Goal: Information Seeking & Learning: Check status

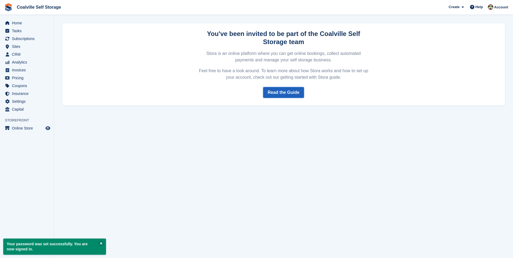
click at [276, 94] on link "Read the Guide" at bounding box center [283, 92] width 41 height 11
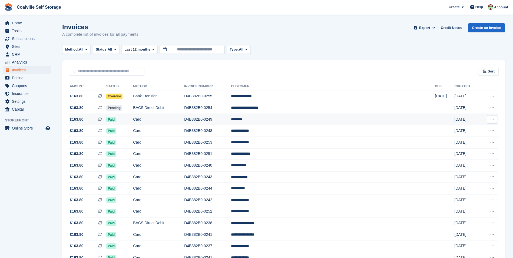
click at [491, 119] on icon at bounding box center [492, 119] width 3 height 4
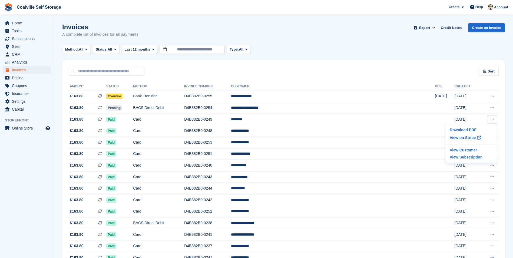
click at [37, 177] on aside "Home Tasks Subscriptions Subscriptions Subscriptions Contracts Price increases …" at bounding box center [27, 130] width 54 height 231
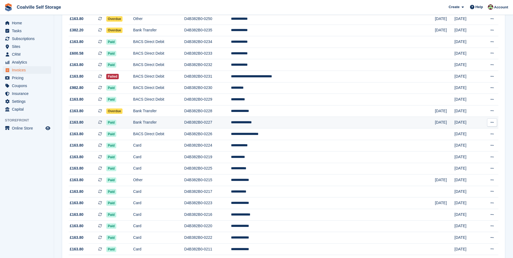
scroll to position [298, 0]
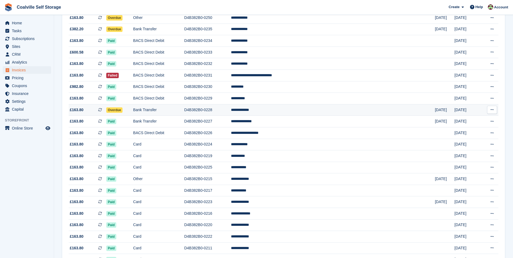
click at [492, 109] on icon at bounding box center [492, 110] width 3 height 4
click at [123, 111] on span "Overdue" at bounding box center [114, 109] width 17 height 5
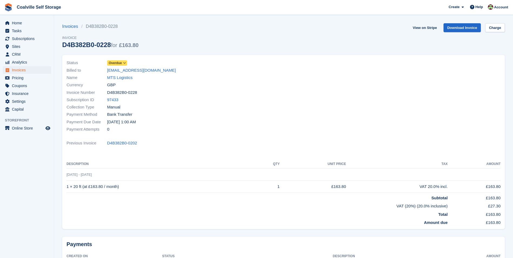
click at [124, 62] on icon at bounding box center [124, 62] width 3 height 3
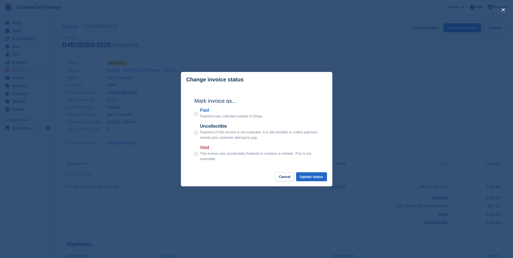
click at [399, 57] on div "close" at bounding box center [256, 129] width 513 height 258
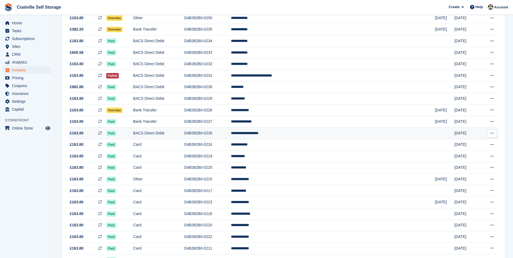
scroll to position [298, 0]
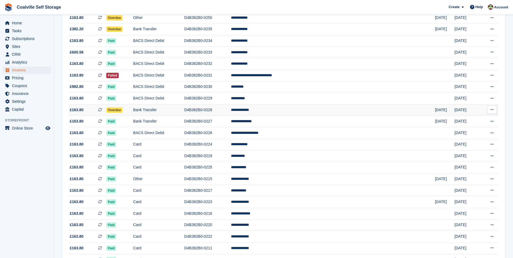
click at [123, 111] on span "Overdue" at bounding box center [114, 109] width 17 height 5
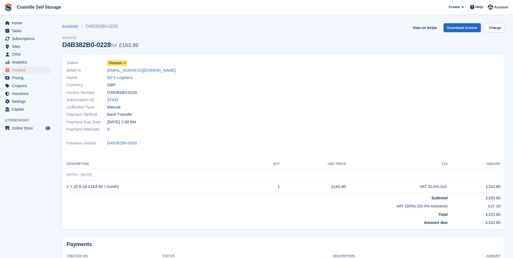
click at [123, 63] on span at bounding box center [125, 63] width 4 height 4
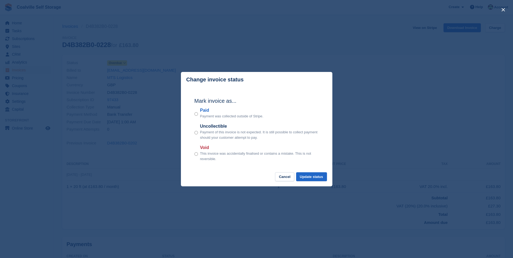
click at [433, 60] on div "close" at bounding box center [256, 129] width 513 height 258
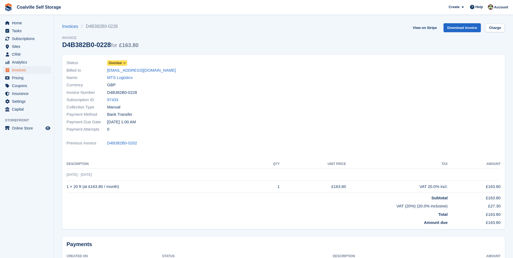
click at [380, 44] on div "Invoices D4B382B0-0228 Invoice D4B382B0-0228 for £163.80 View on Stripe Downloa…" at bounding box center [283, 39] width 443 height 32
click at [15, 100] on span "Settings" at bounding box center [28, 102] width 32 height 8
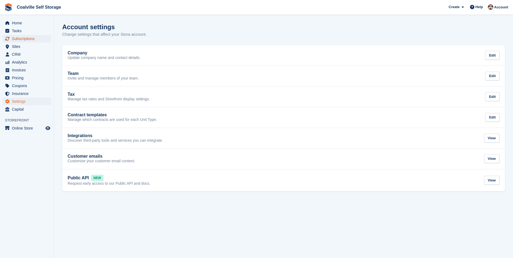
click at [19, 39] on span "Subscriptions" at bounding box center [28, 39] width 32 height 8
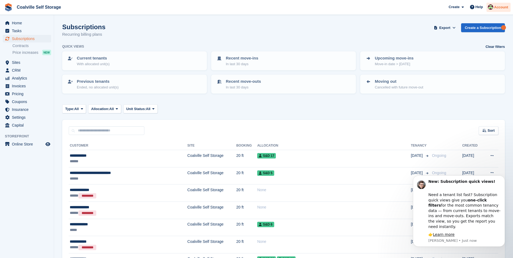
click at [499, 8] on span "Account" at bounding box center [501, 7] width 14 height 5
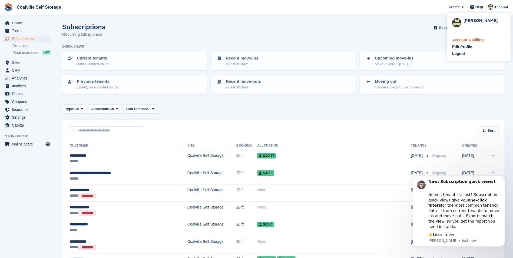
click at [466, 41] on div "Account & Billing" at bounding box center [468, 40] width 32 height 6
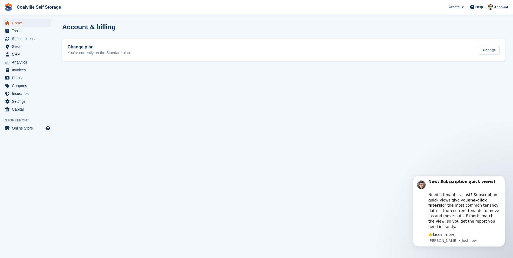
click at [25, 24] on span "Home" at bounding box center [28, 23] width 32 height 8
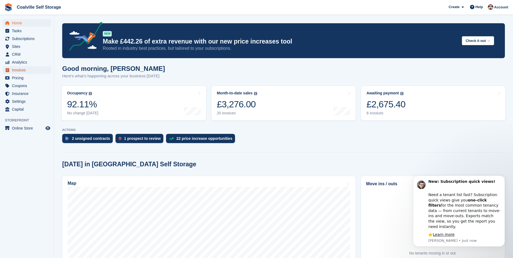
click at [19, 70] on span "Invoices" at bounding box center [28, 70] width 32 height 8
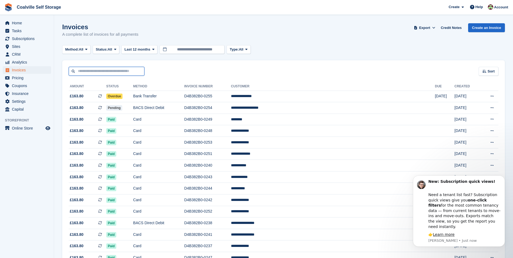
click at [112, 72] on input "text" at bounding box center [107, 71] width 76 height 9
type input "**********"
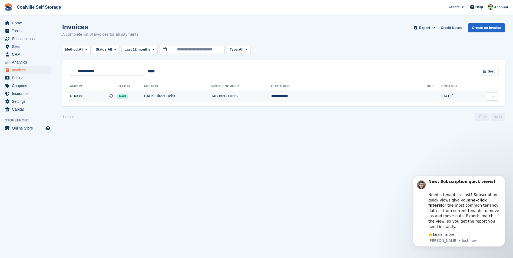
click at [492, 96] on icon at bounding box center [492, 96] width 3 height 4
click at [294, 145] on section "Invoices A complete list of invoices for all payments Export Export Invoices Ex…" at bounding box center [283, 129] width 459 height 258
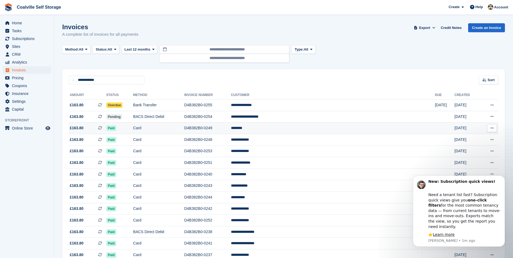
click at [290, 130] on td "********" at bounding box center [333, 129] width 204 height 12
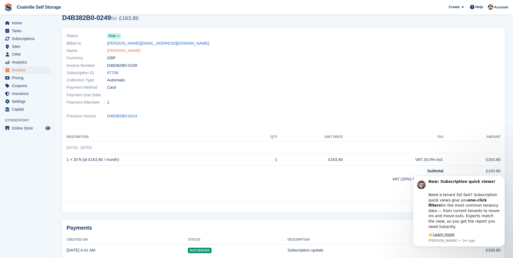
click at [117, 51] on link "Rob Page" at bounding box center [123, 51] width 33 height 6
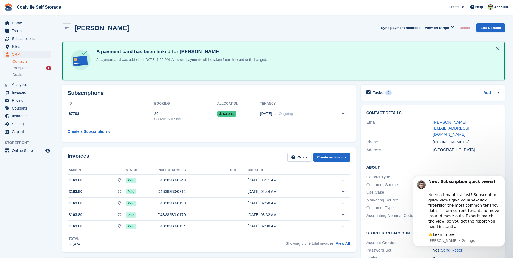
click at [222, 23] on div "Rob Page Sync payment methods View on Stripe Delete Edit Contact" at bounding box center [284, 29] width 448 height 17
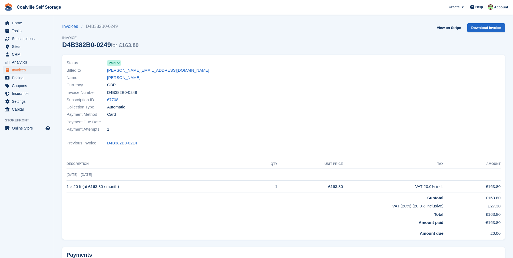
scroll to position [27, 0]
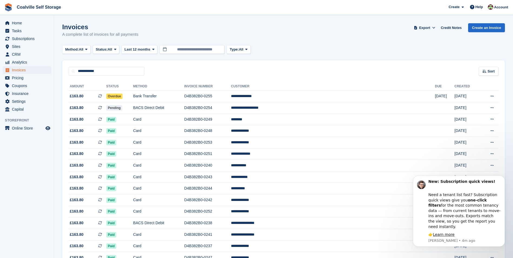
click at [349, 36] on div "Invoices A complete list of invoices for all payments Export Export Invoices Ex…" at bounding box center [283, 33] width 443 height 21
click at [339, 32] on div "Invoices A complete list of invoices for all payments Export Export Invoices Ex…" at bounding box center [283, 33] width 443 height 21
